Goal: Task Accomplishment & Management: Manage account settings

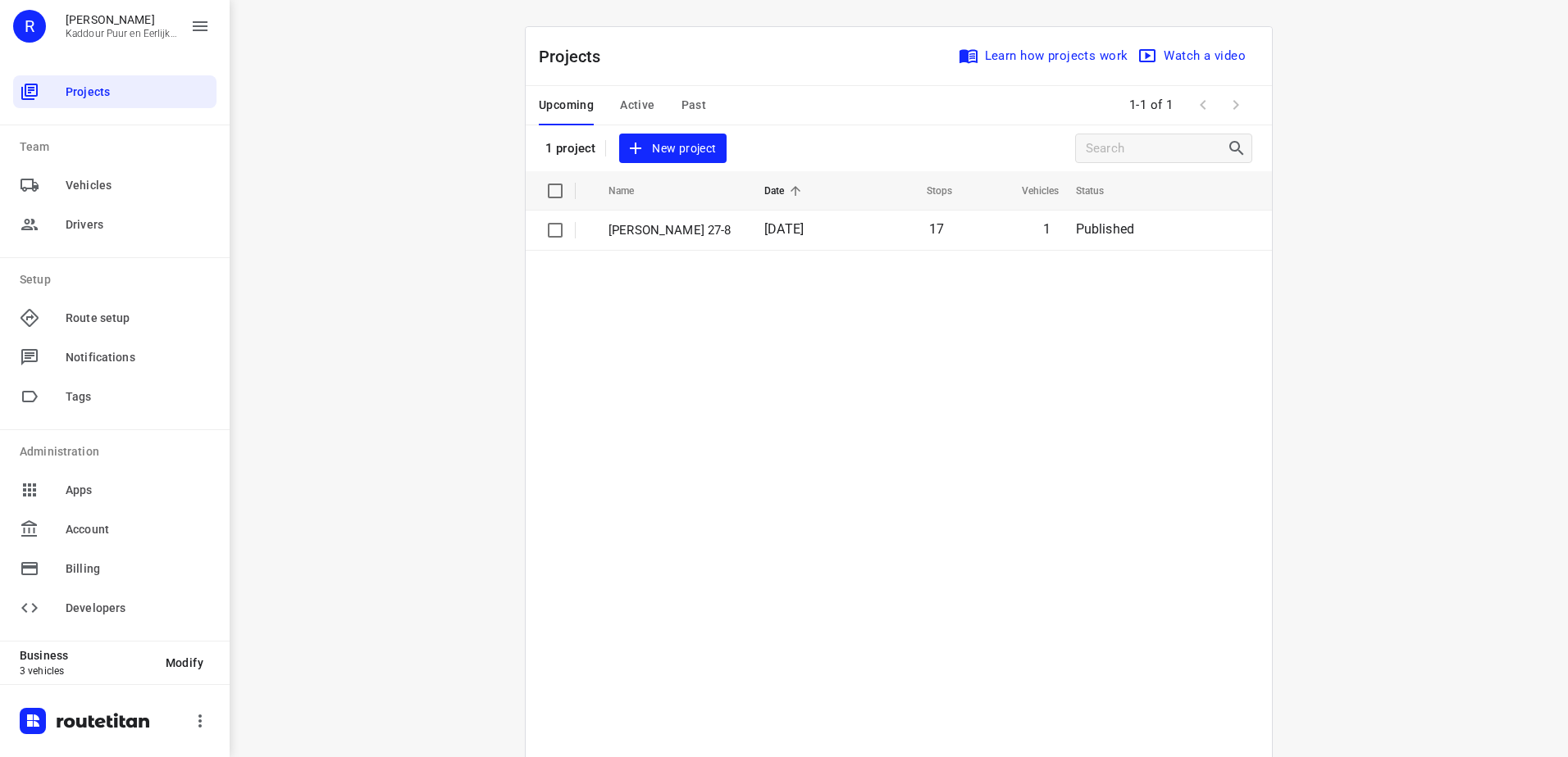
click at [619, 102] on span "Active" at bounding box center [636, 105] width 34 height 20
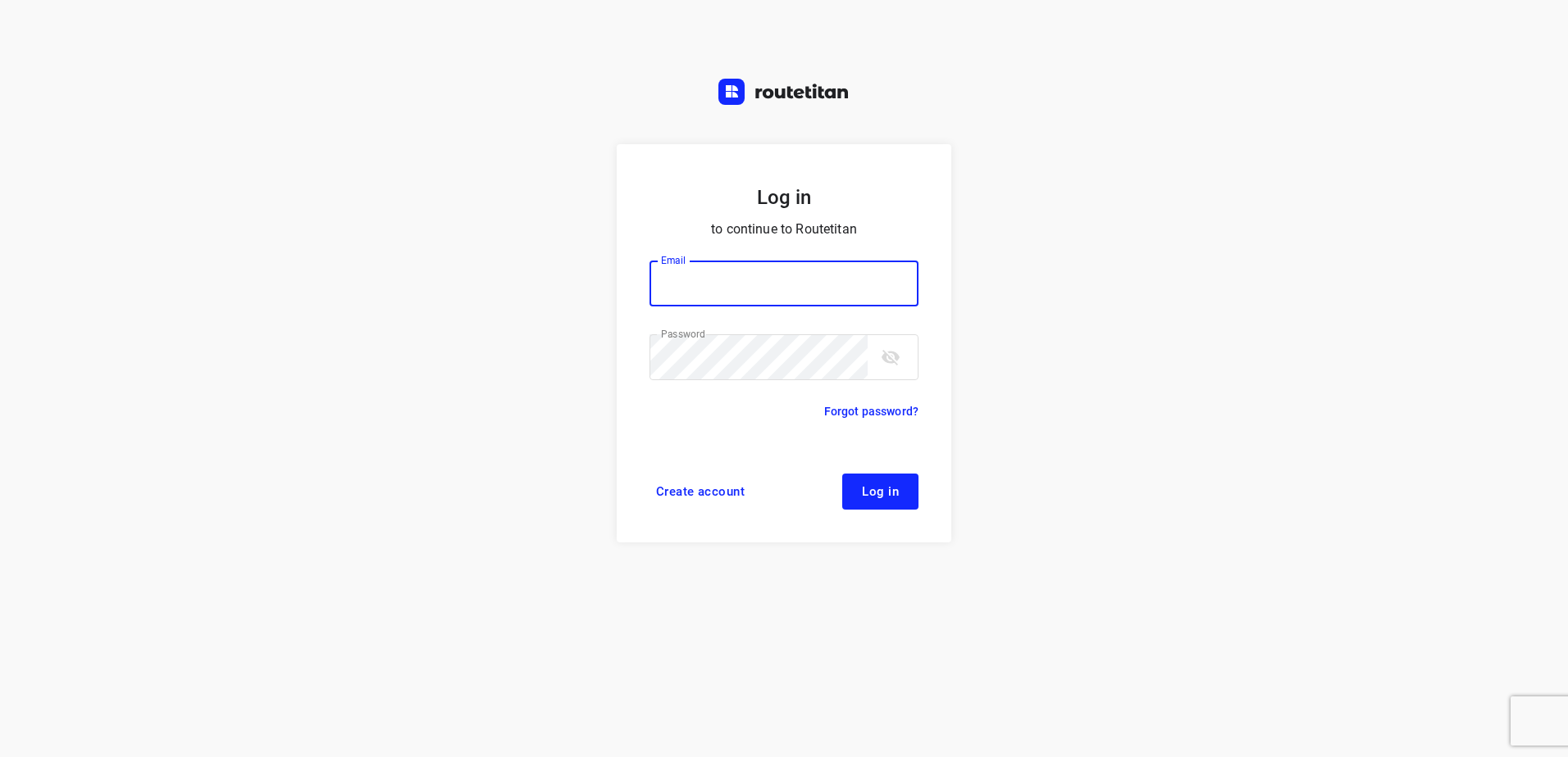
type input "[EMAIL_ADDRESS][DOMAIN_NAME]"
click at [895, 495] on span "Log in" at bounding box center [881, 492] width 37 height 14
